Goal: Find specific page/section: Find specific page/section

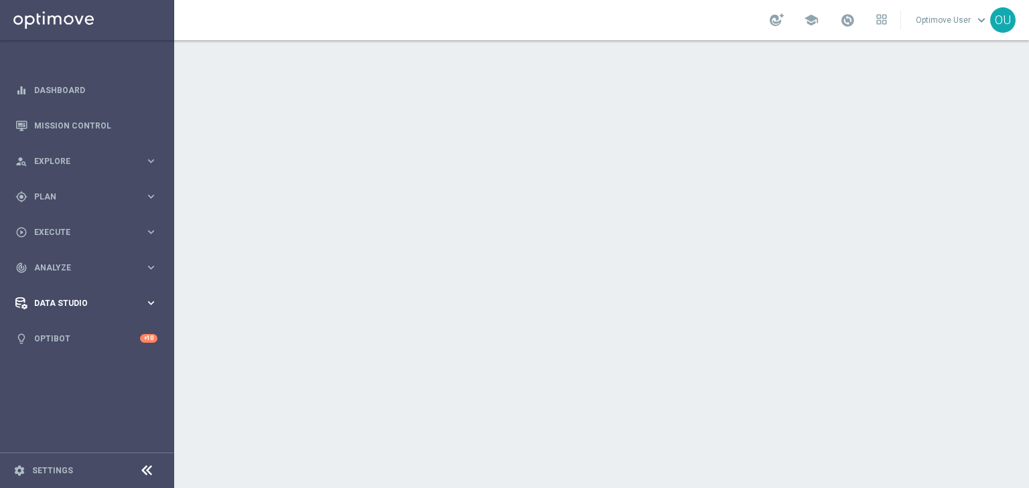
click at [88, 312] on div "Data Studio keyboard_arrow_right" at bounding box center [86, 303] width 173 height 36
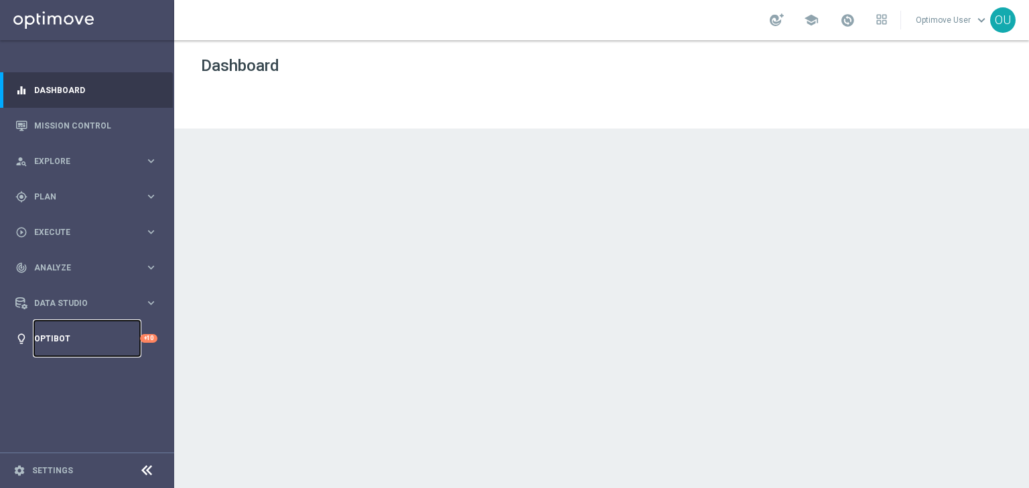
click at [83, 340] on link "Optibot" at bounding box center [87, 339] width 106 height 36
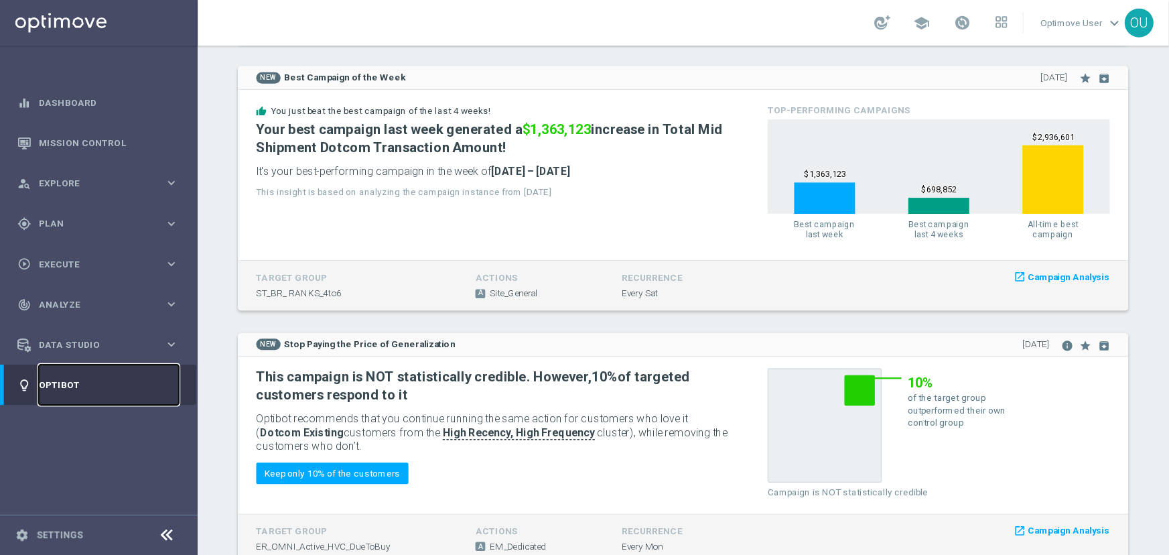
scroll to position [536, 0]
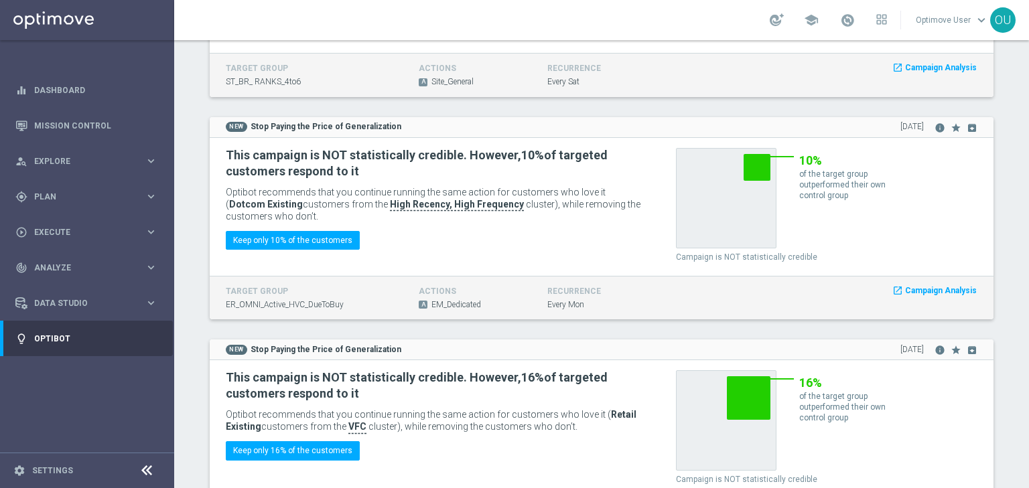
click at [453, 340] on div "NEW Stop Paying the Price of Generalization [DATE] info star archive" at bounding box center [602, 350] width 784 height 21
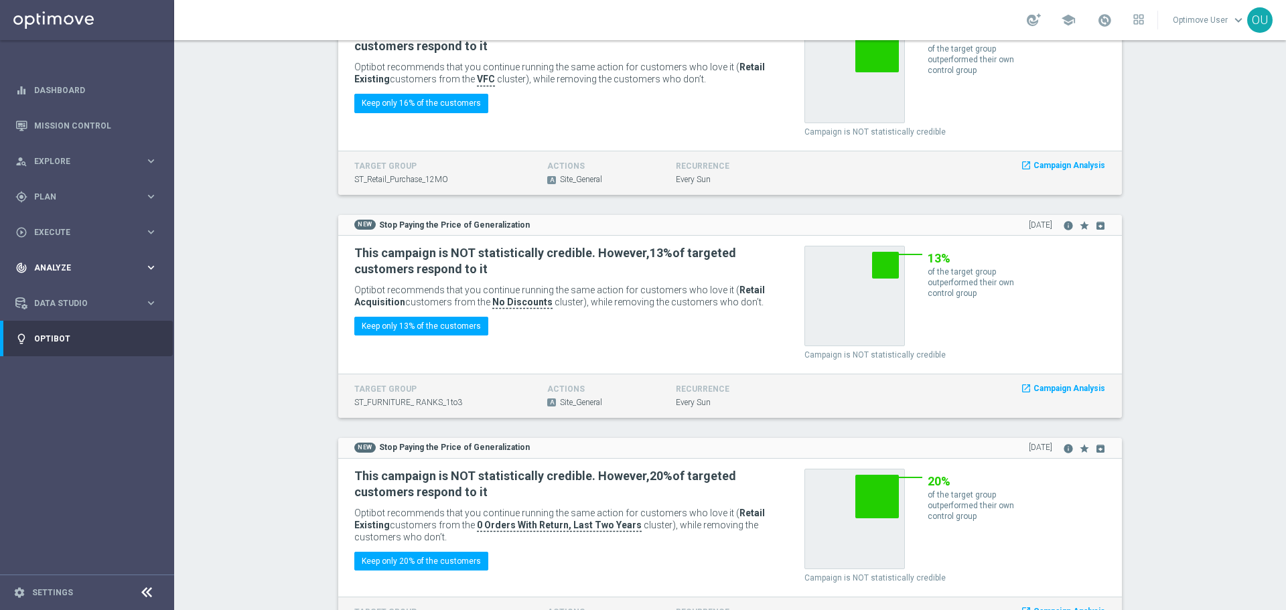
scroll to position [737, 0]
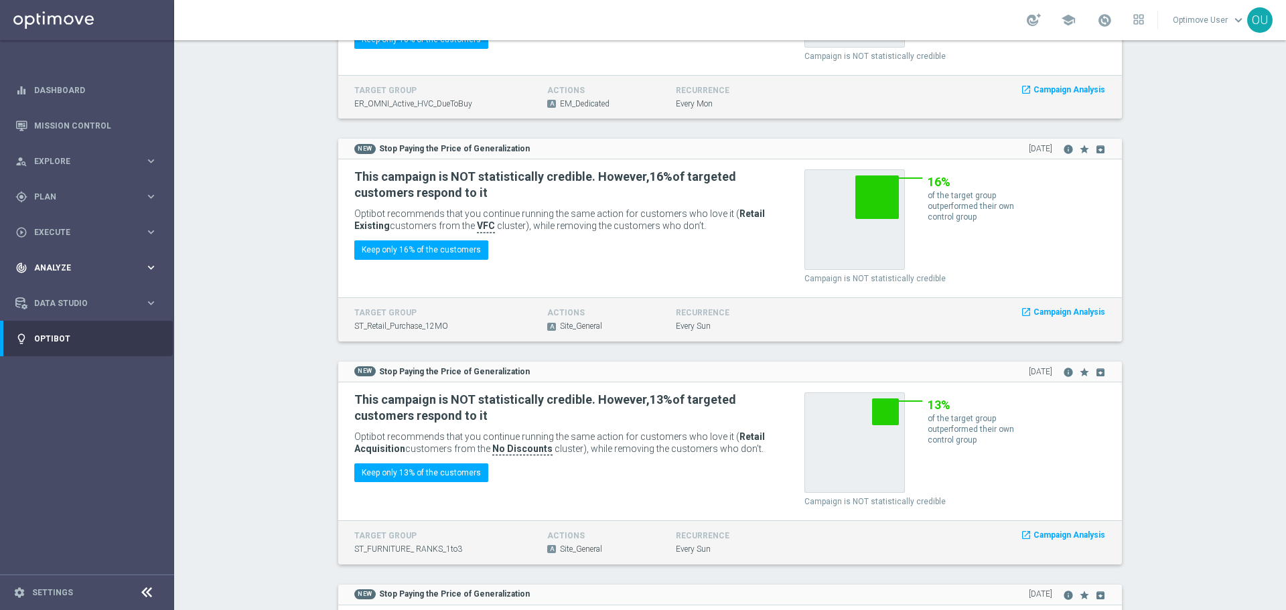
click at [109, 265] on span "Analyze" at bounding box center [89, 268] width 111 height 8
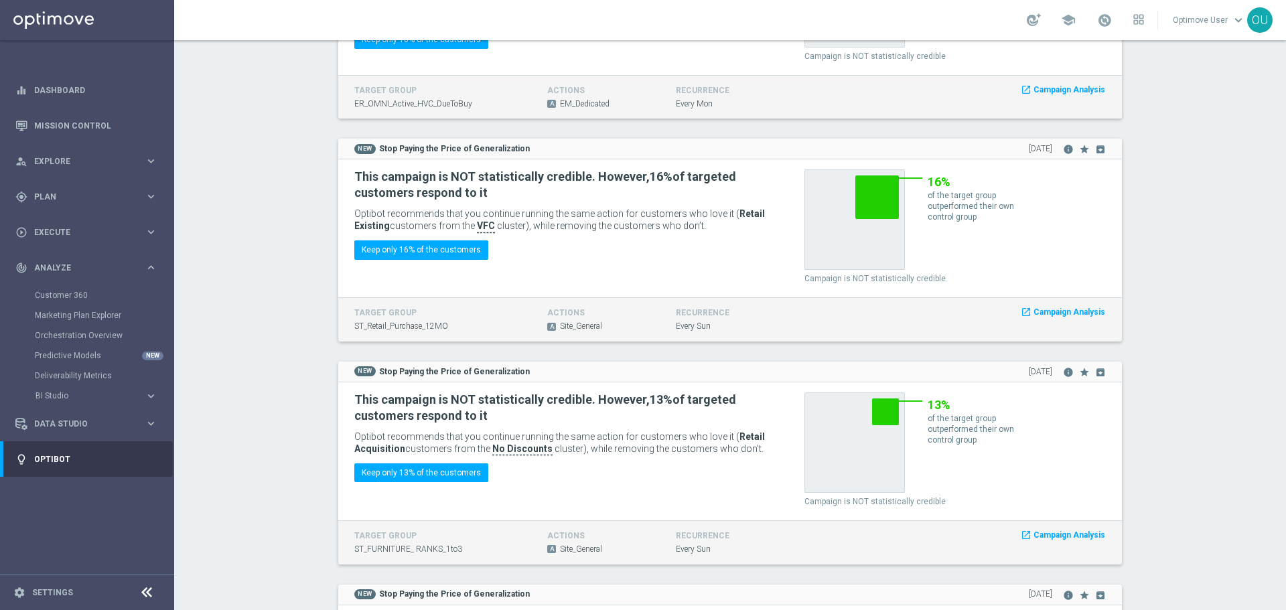
click at [99, 346] on div "Predictive Models NEW" at bounding box center [104, 356] width 138 height 20
click at [97, 352] on link "Predictive Models" at bounding box center [87, 355] width 105 height 11
